Goal: Communication & Community: Answer question/provide support

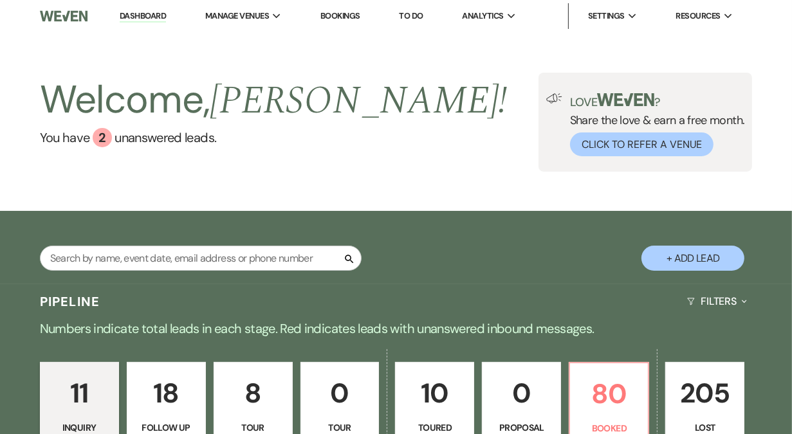
scroll to position [113, 0]
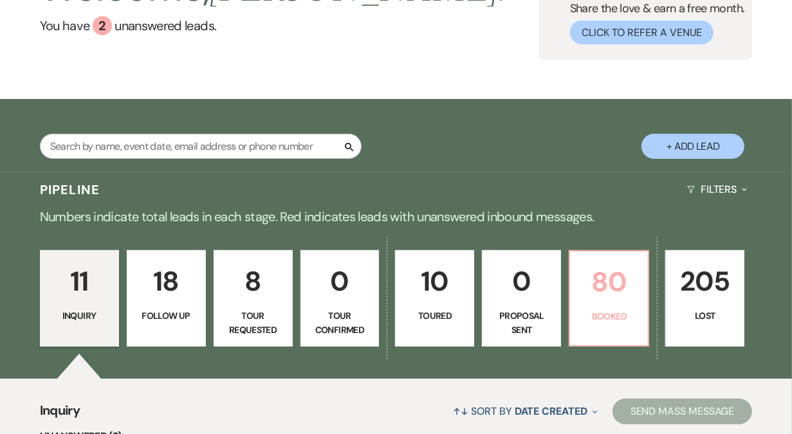
click at [613, 285] on p "80" at bounding box center [608, 281] width 62 height 43
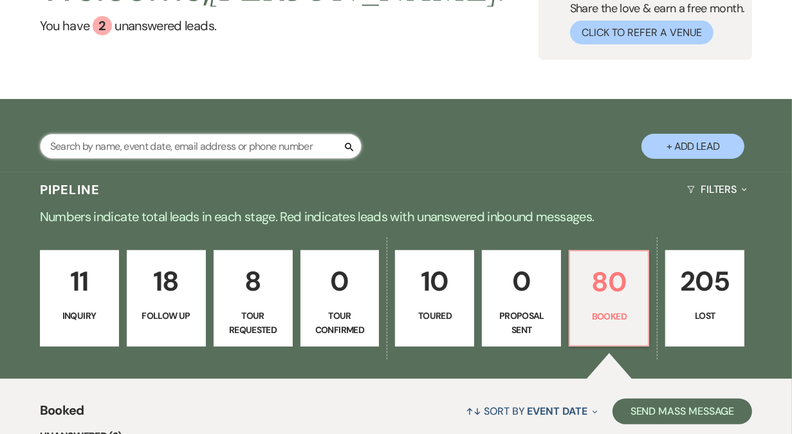
click at [276, 146] on input "text" at bounding box center [201, 146] width 322 height 25
type input "e"
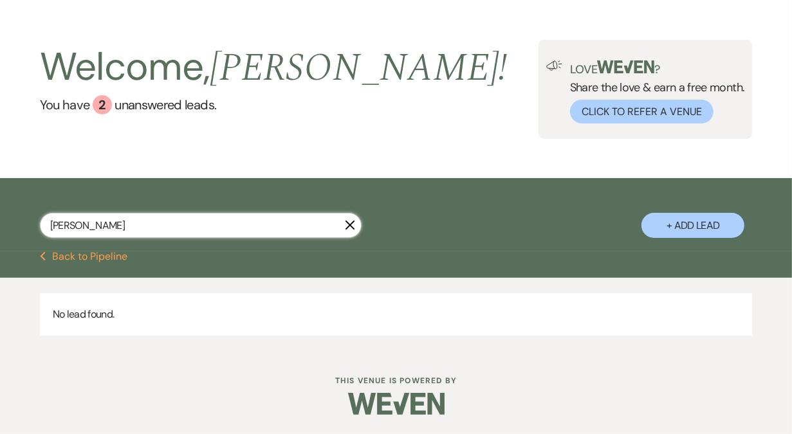
scroll to position [33, 0]
type input "c"
type input "emmy"
select select "8"
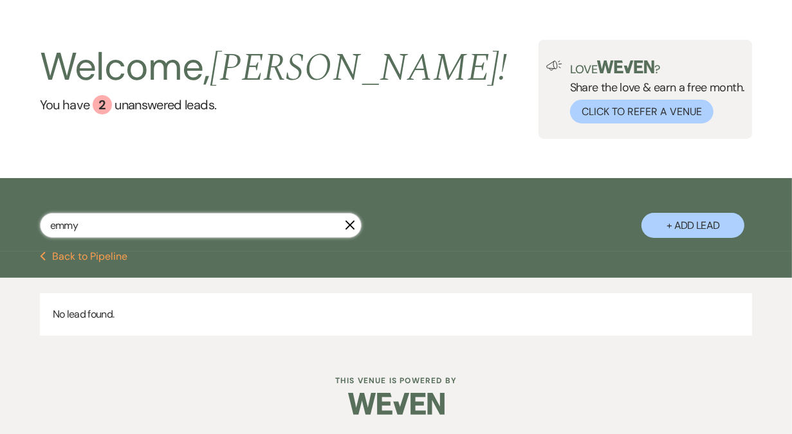
select select "6"
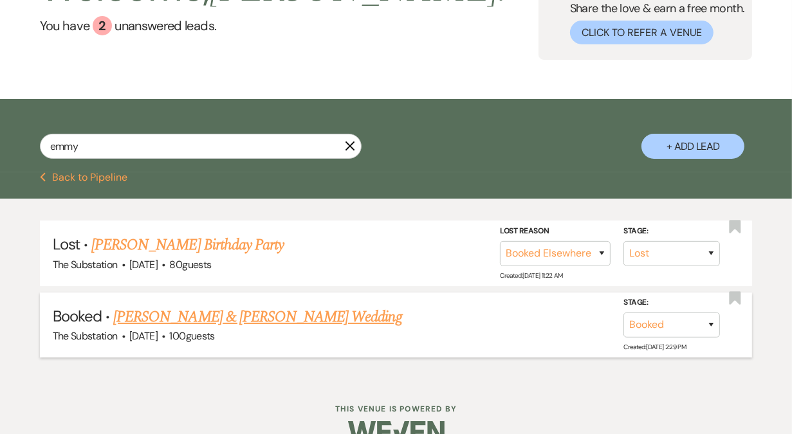
click at [176, 318] on link "[PERSON_NAME] & [PERSON_NAME] Wedding" at bounding box center [257, 316] width 288 height 23
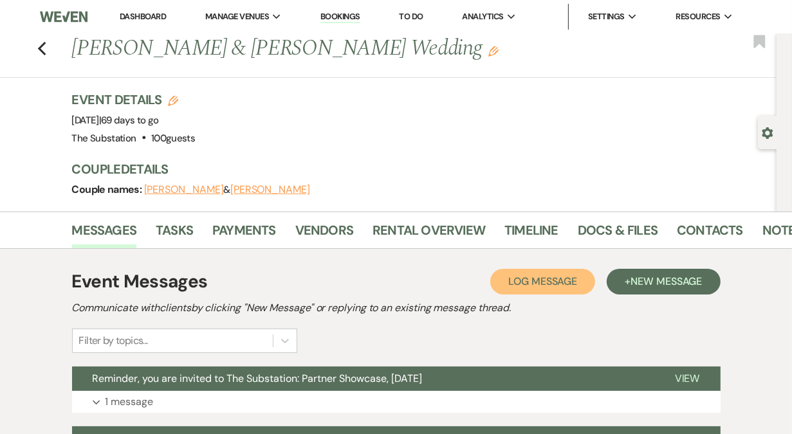
click at [558, 286] on span "Log Message" at bounding box center [542, 282] width 69 height 14
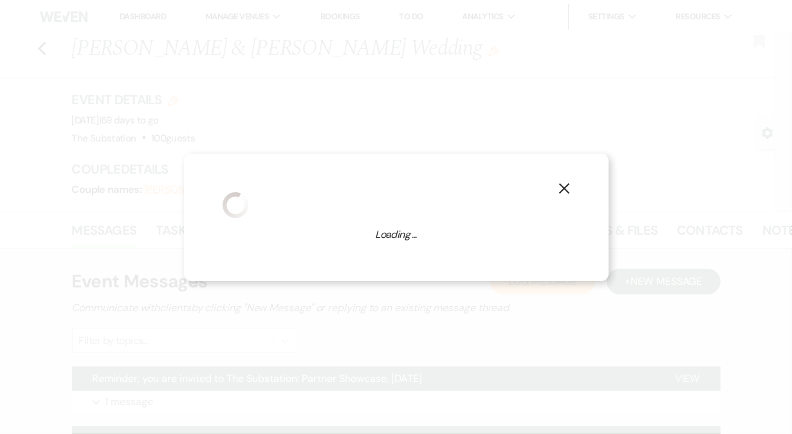
scroll to position [8, 0]
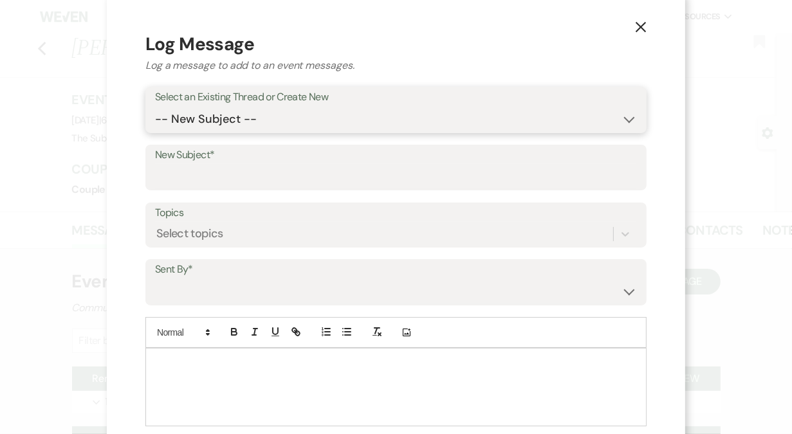
click at [366, 117] on select "-- New Subject -- Reminder, you are invited to The Substation: Partner Showcase…" at bounding box center [396, 119] width 482 height 25
click at [246, 385] on div at bounding box center [396, 387] width 500 height 77
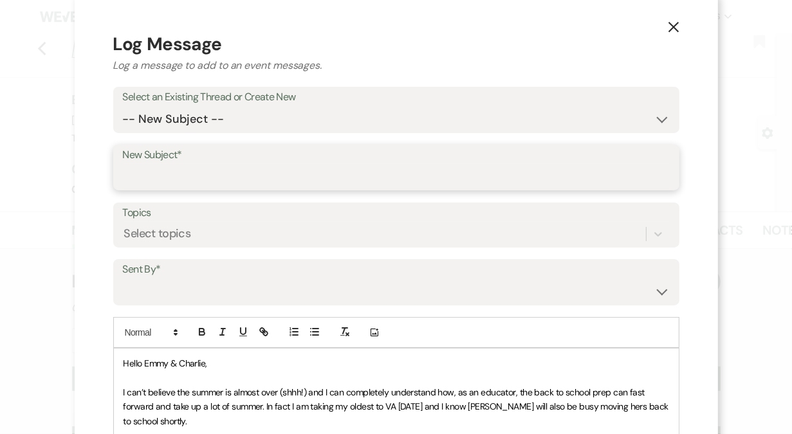
click at [181, 180] on input "New Subject*" at bounding box center [396, 176] width 547 height 25
paste input "Re: [DATE] Wedding at The Substation - Day of Event Coordinator Introduction"
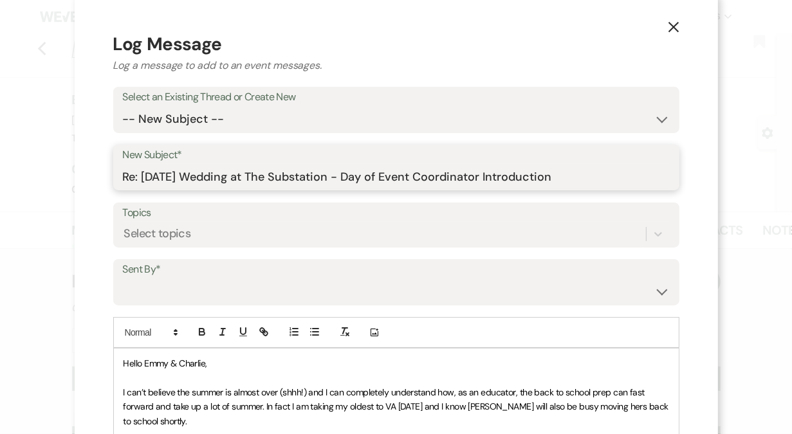
type input "Re: [DATE] Wedding at The Substation - Day of Event Coordinator Introduction"
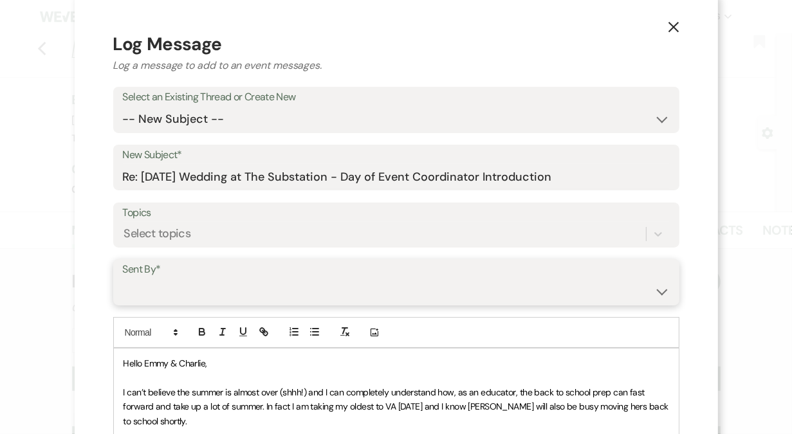
click at [195, 288] on select "[PERSON_NAME] ([EMAIL_ADDRESS][DOMAIN_NAME]) [PERSON_NAME] ([PERSON_NAME][EMAIL…" at bounding box center [396, 291] width 547 height 25
select select "user-161653"
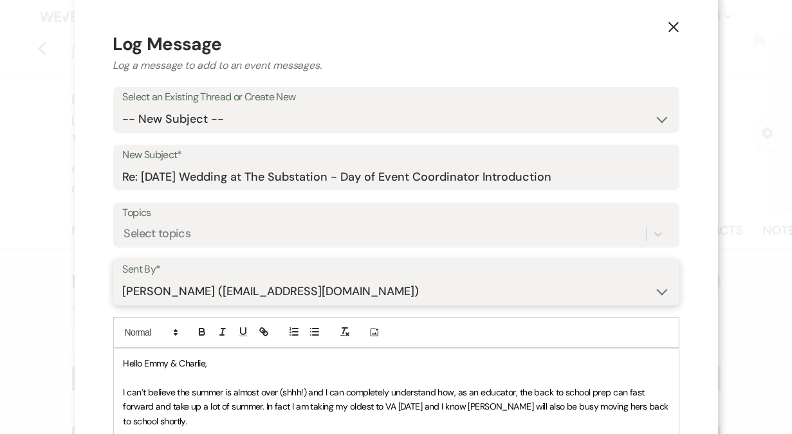
click at [123, 279] on select "[PERSON_NAME] ([EMAIL_ADDRESS][DOMAIN_NAME]) [PERSON_NAME] ([PERSON_NAME][EMAIL…" at bounding box center [396, 291] width 547 height 25
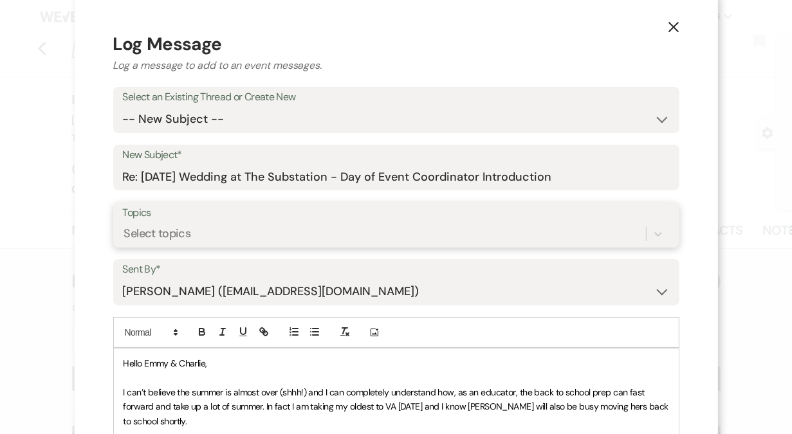
click at [190, 232] on div "Select topics" at bounding box center [384, 234] width 523 height 23
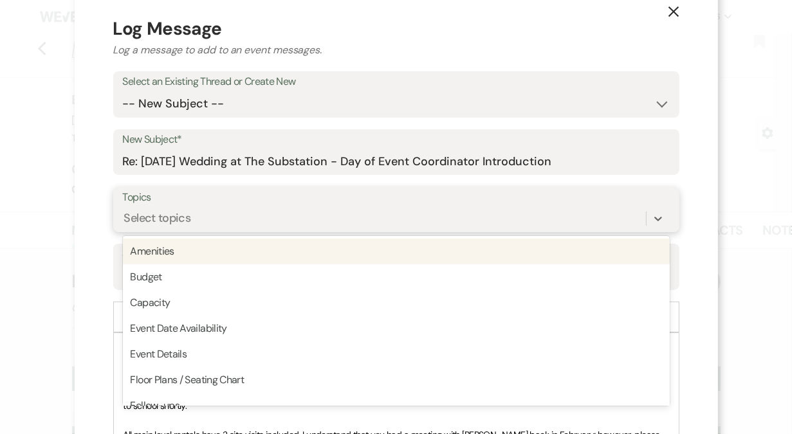
scroll to position [23, 0]
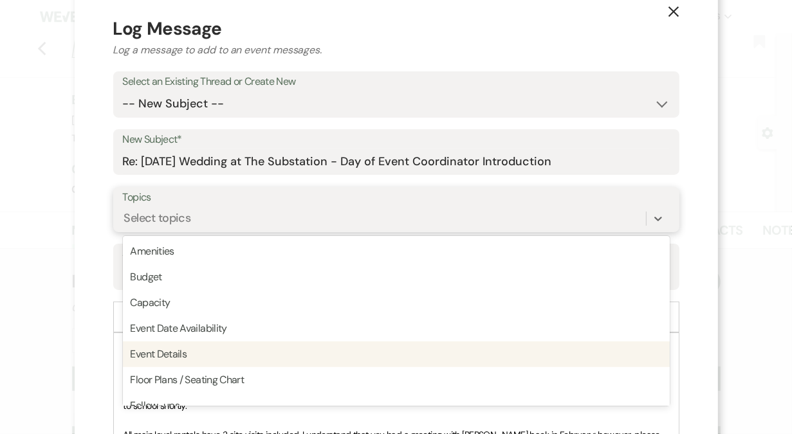
click at [183, 354] on div "Event Details" at bounding box center [396, 354] width 547 height 26
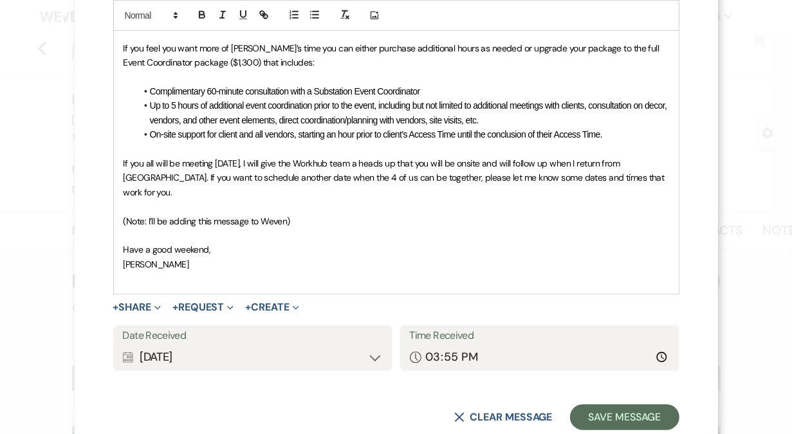
scroll to position [642, 0]
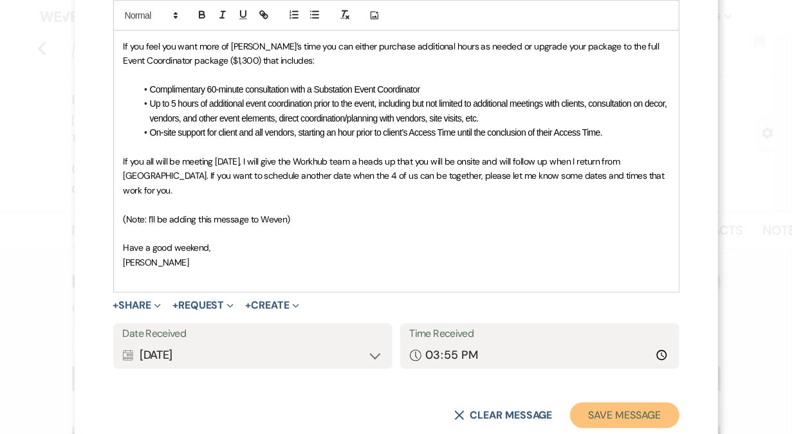
click at [611, 403] on button "Save Message" at bounding box center [624, 416] width 109 height 26
